Goal: Information Seeking & Learning: Learn about a topic

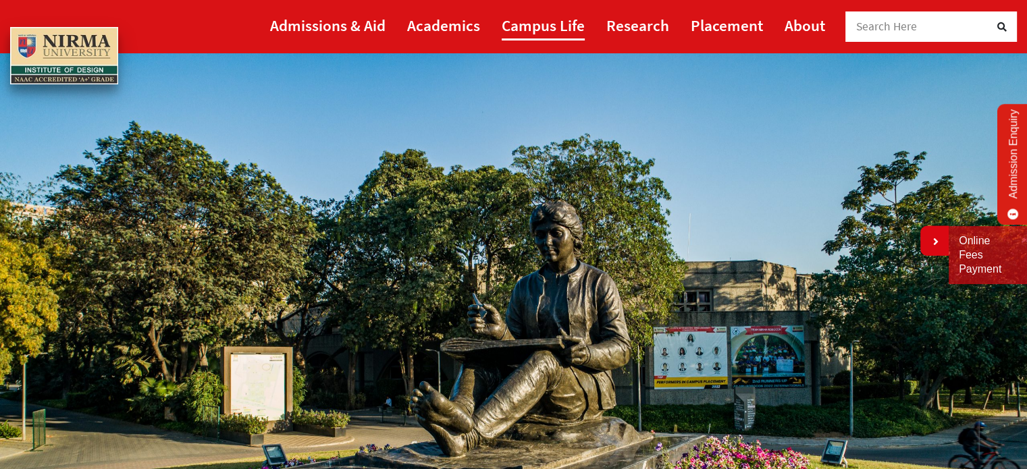
click at [532, 29] on link "Campus Life" at bounding box center [543, 25] width 83 height 30
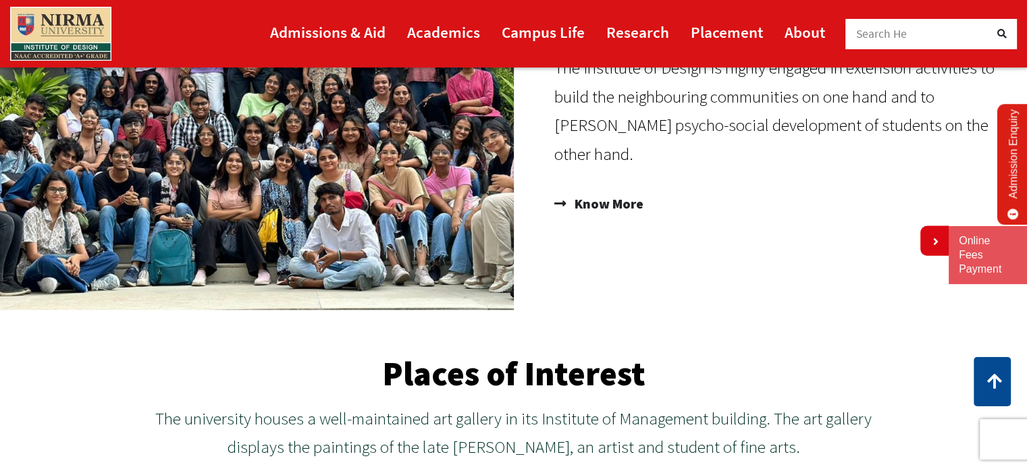
scroll to position [1062, 0]
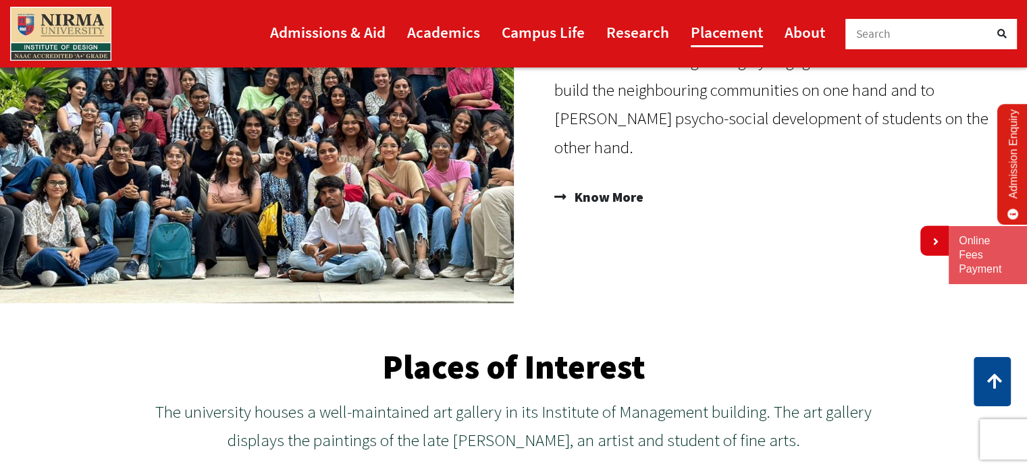
click at [708, 34] on link "Placement" at bounding box center [726, 32] width 72 height 30
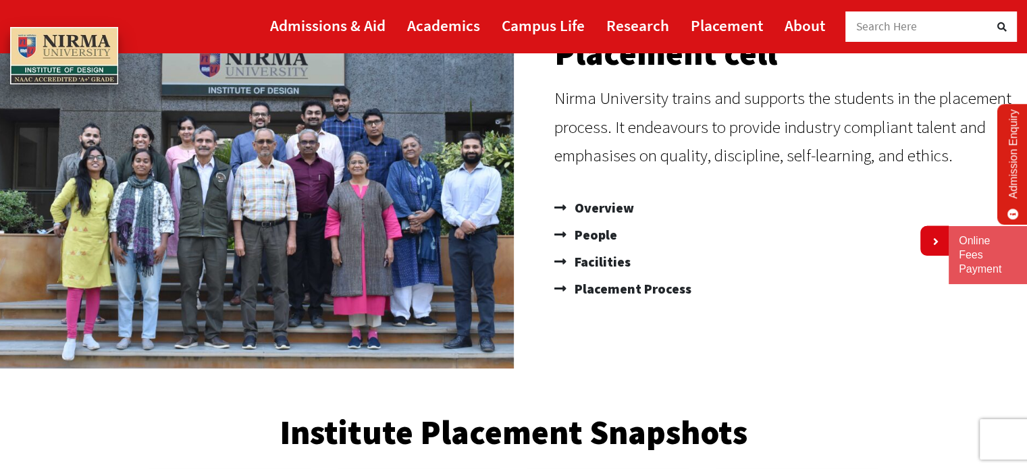
scroll to position [197, 0]
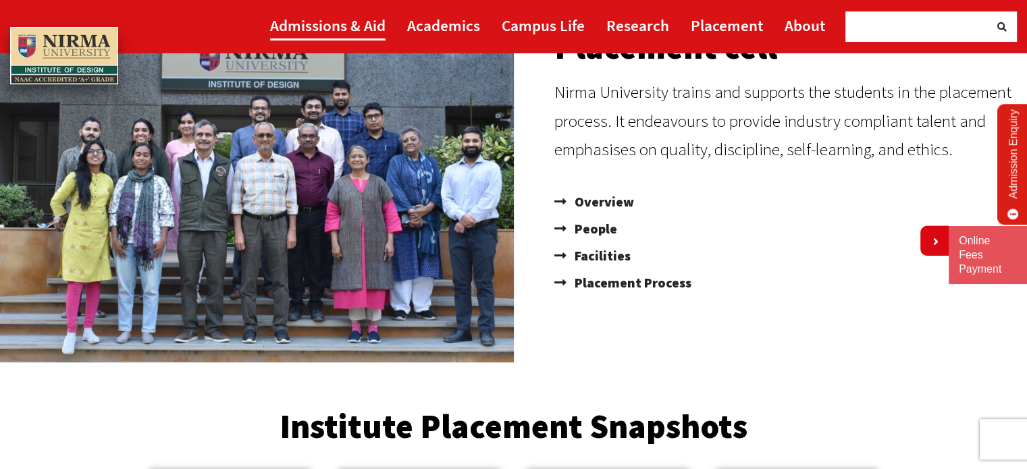
click at [352, 23] on link "Admissions & Aid" at bounding box center [327, 25] width 115 height 30
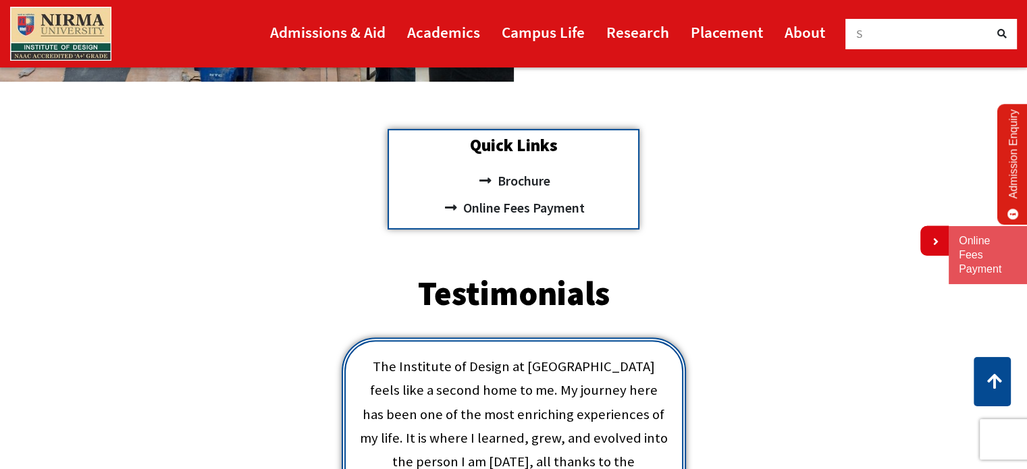
scroll to position [481, 0]
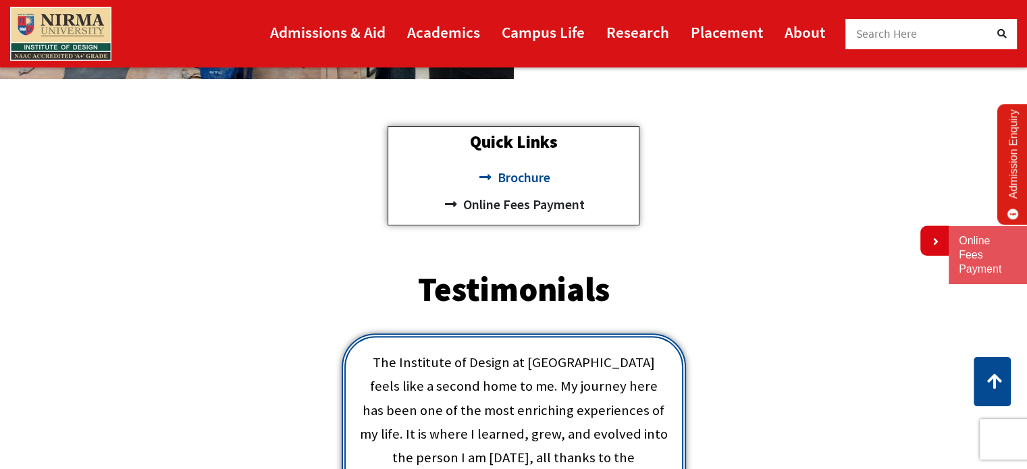
click at [517, 180] on span "Brochure" at bounding box center [521, 177] width 56 height 27
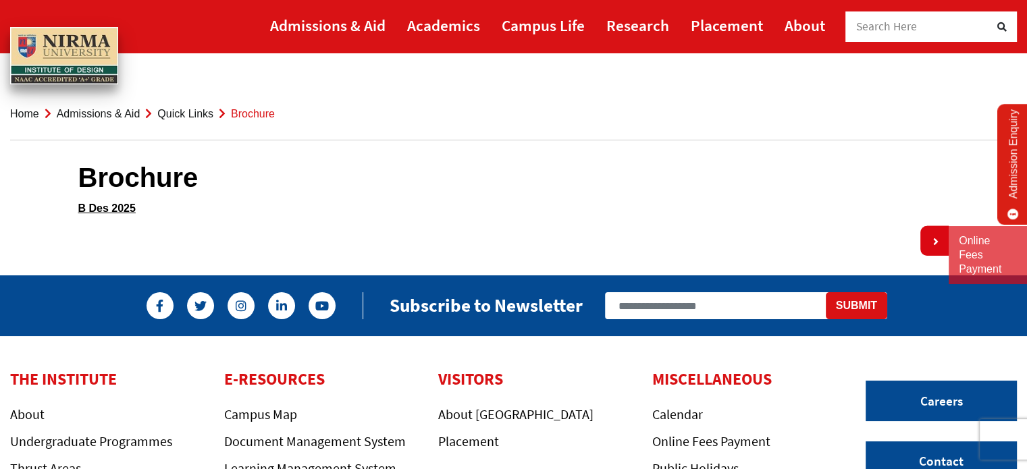
scroll to position [234, 0]
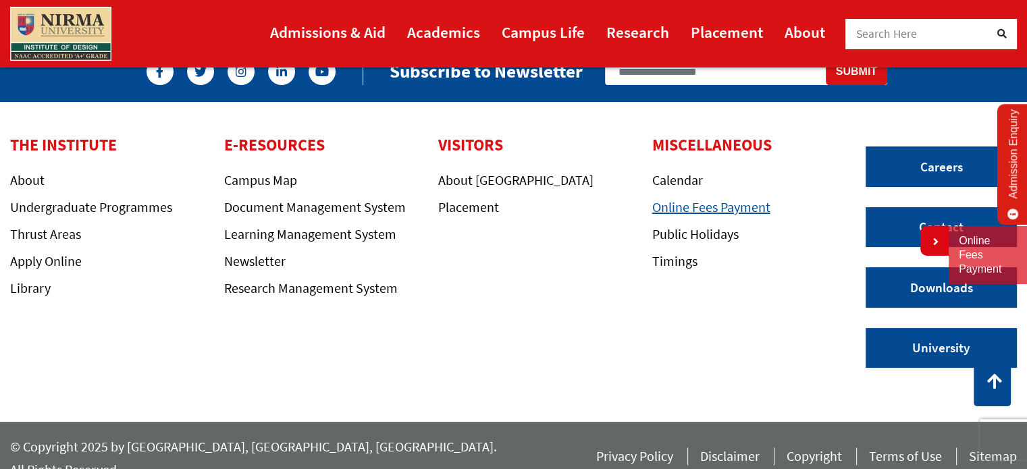
click at [703, 211] on link "Online Fees Payment" at bounding box center [711, 206] width 118 height 17
